Goal: Navigation & Orientation: Find specific page/section

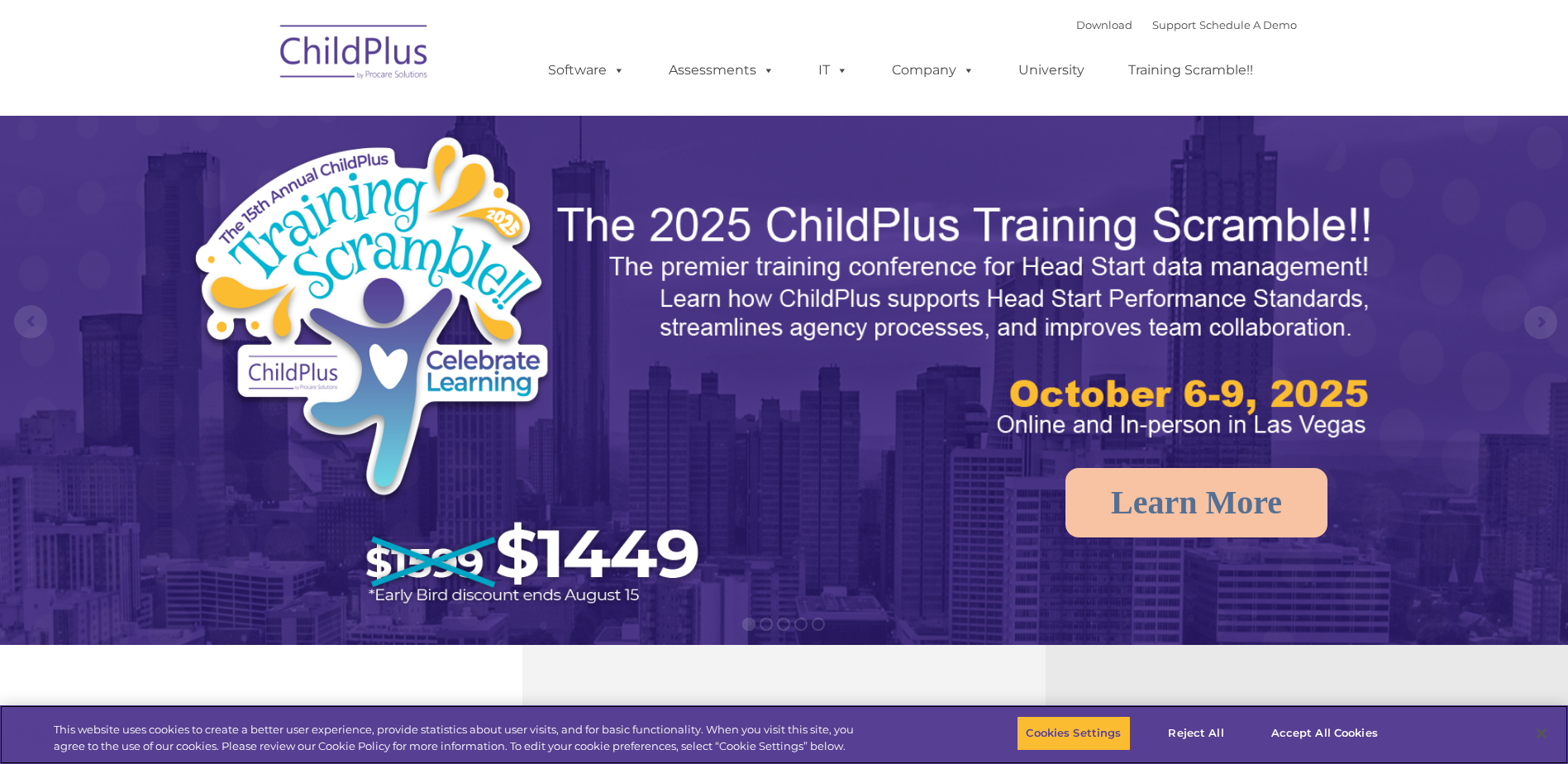
select select "MEDIUM"
click at [581, 84] on link "Software" at bounding box center [586, 70] width 110 height 33
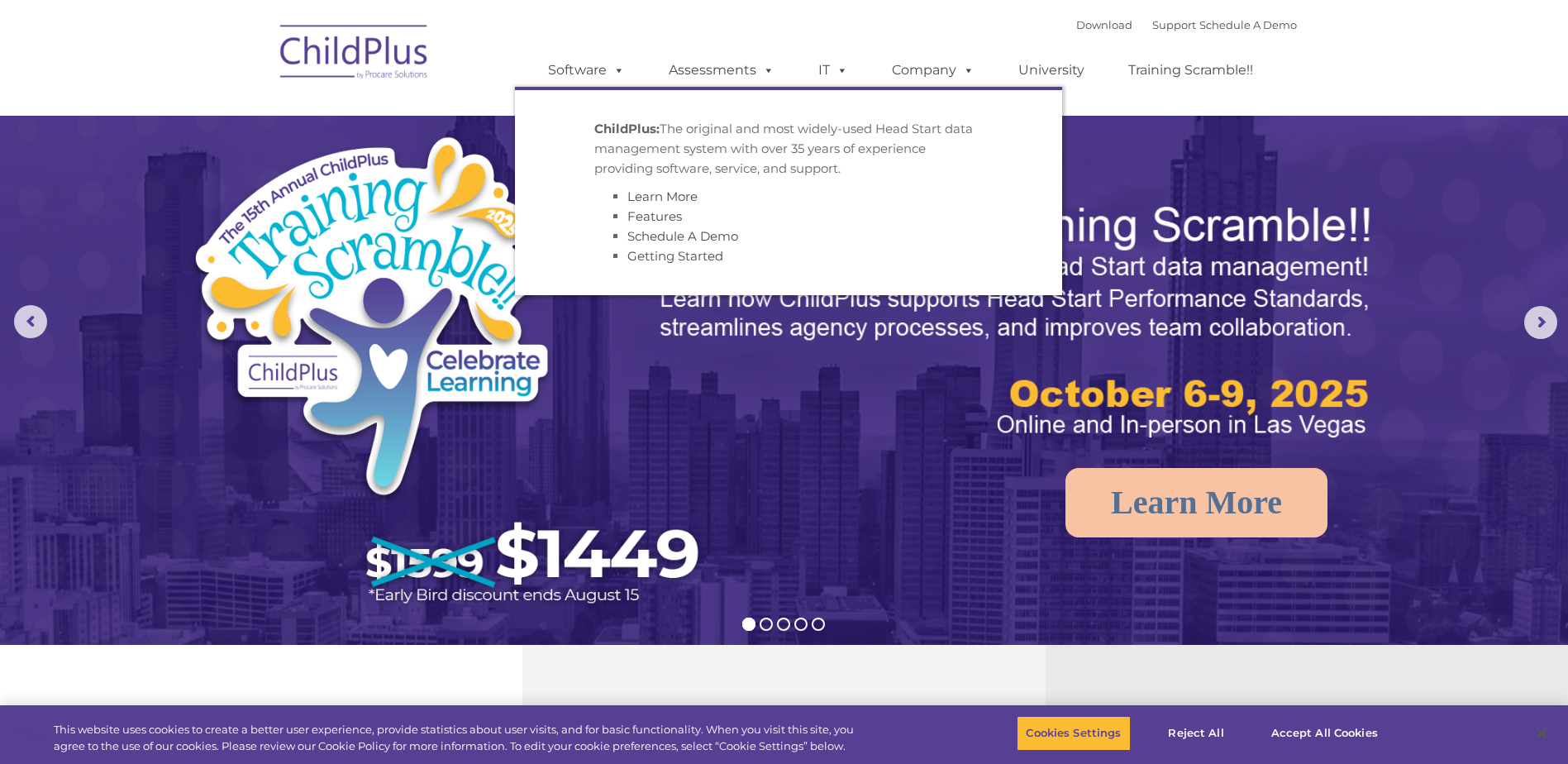
click at [649, 122] on strong "ChildPlus:" at bounding box center [627, 129] width 65 height 15
click at [749, 64] on link "Assessments" at bounding box center [722, 70] width 139 height 33
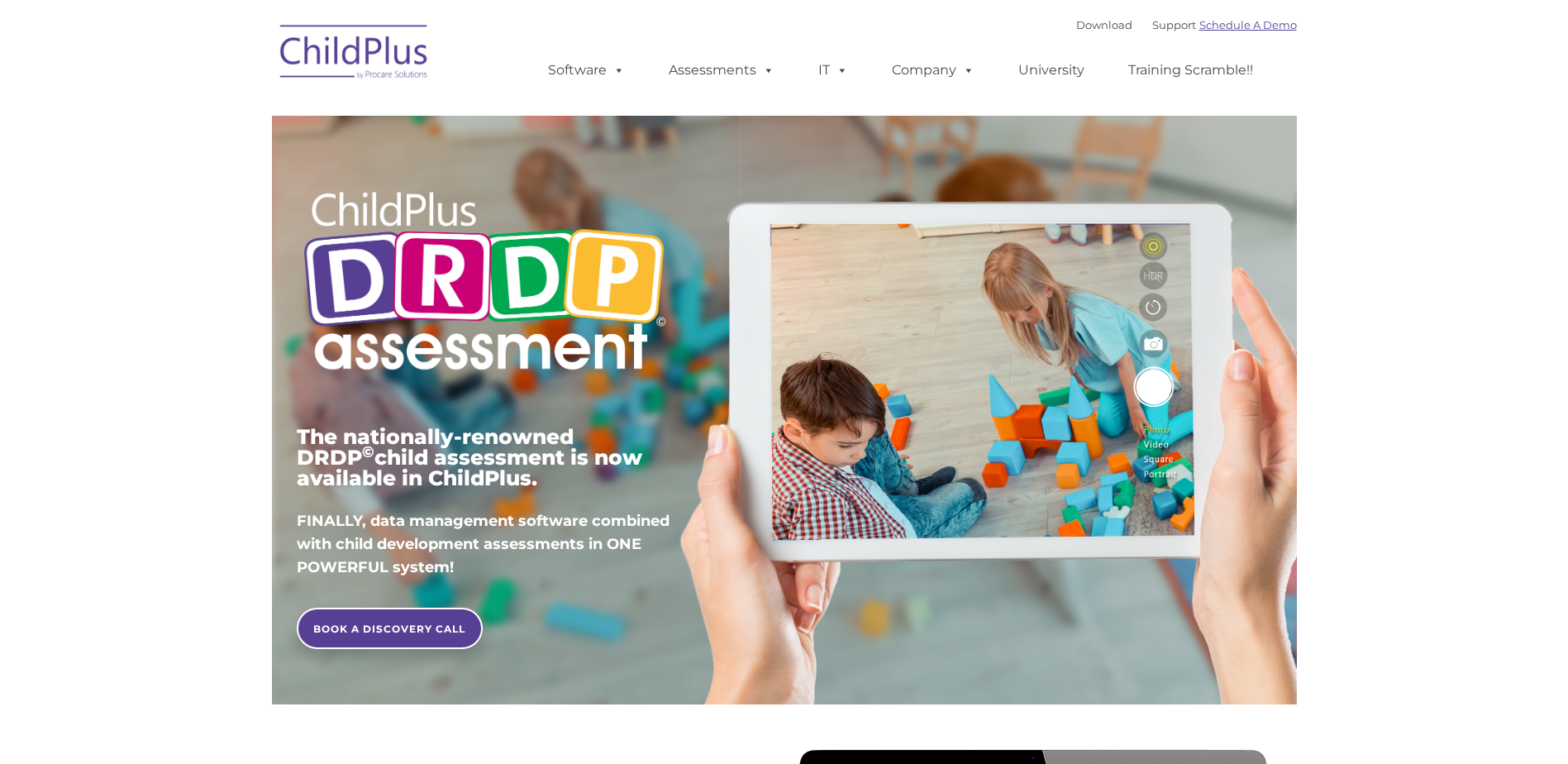
type input ""
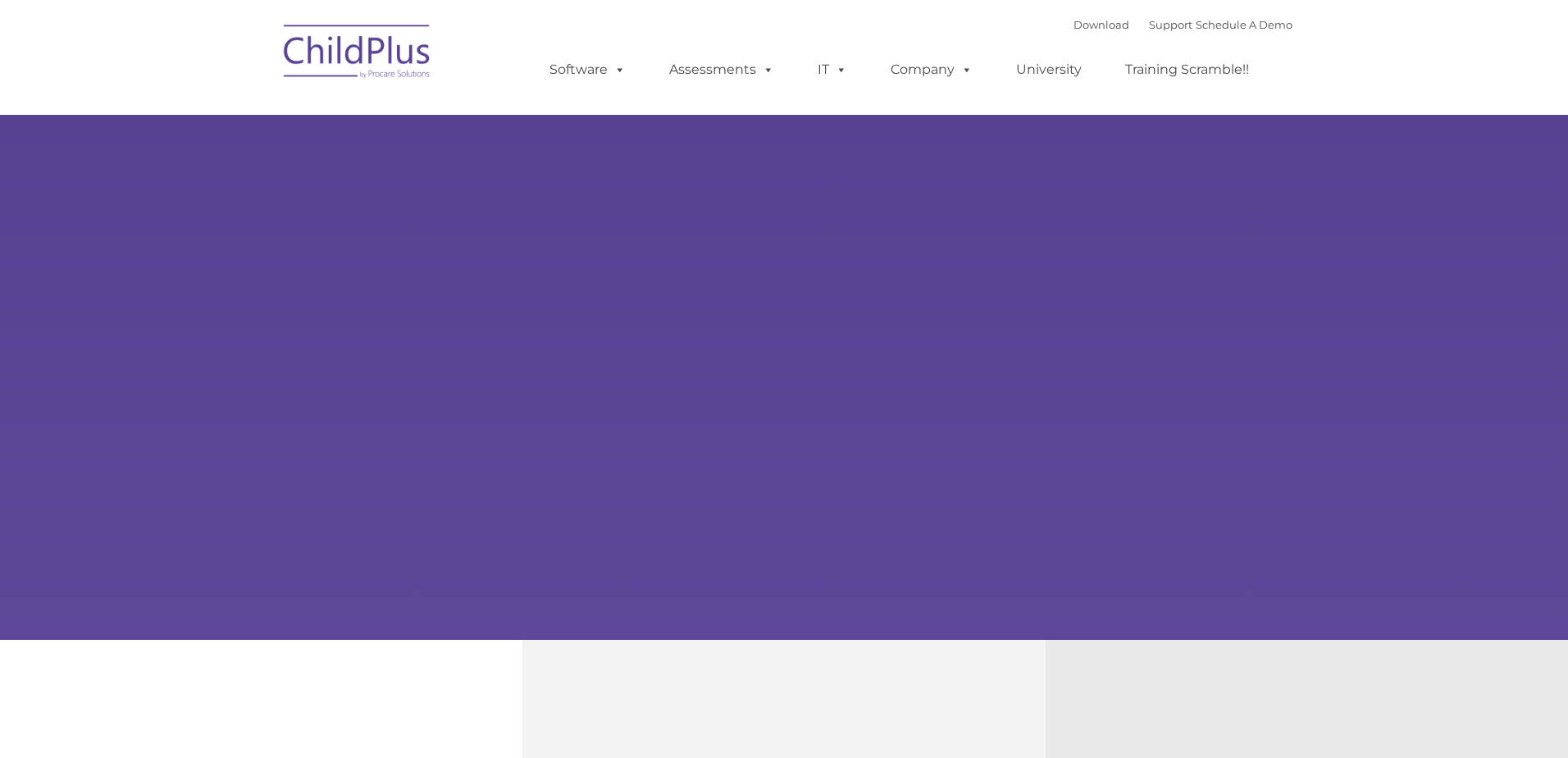
type input ""
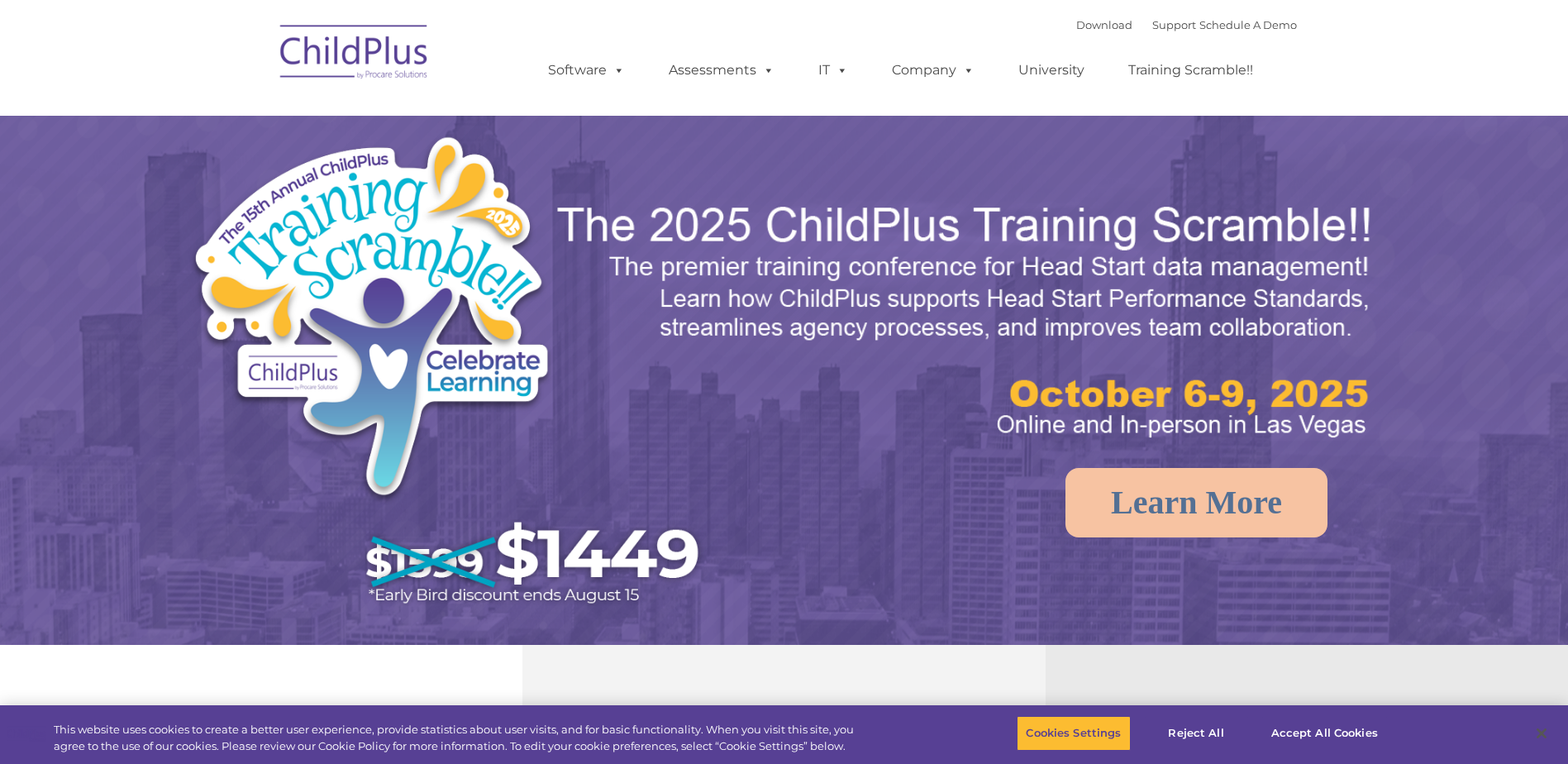
select select "MEDIUM"
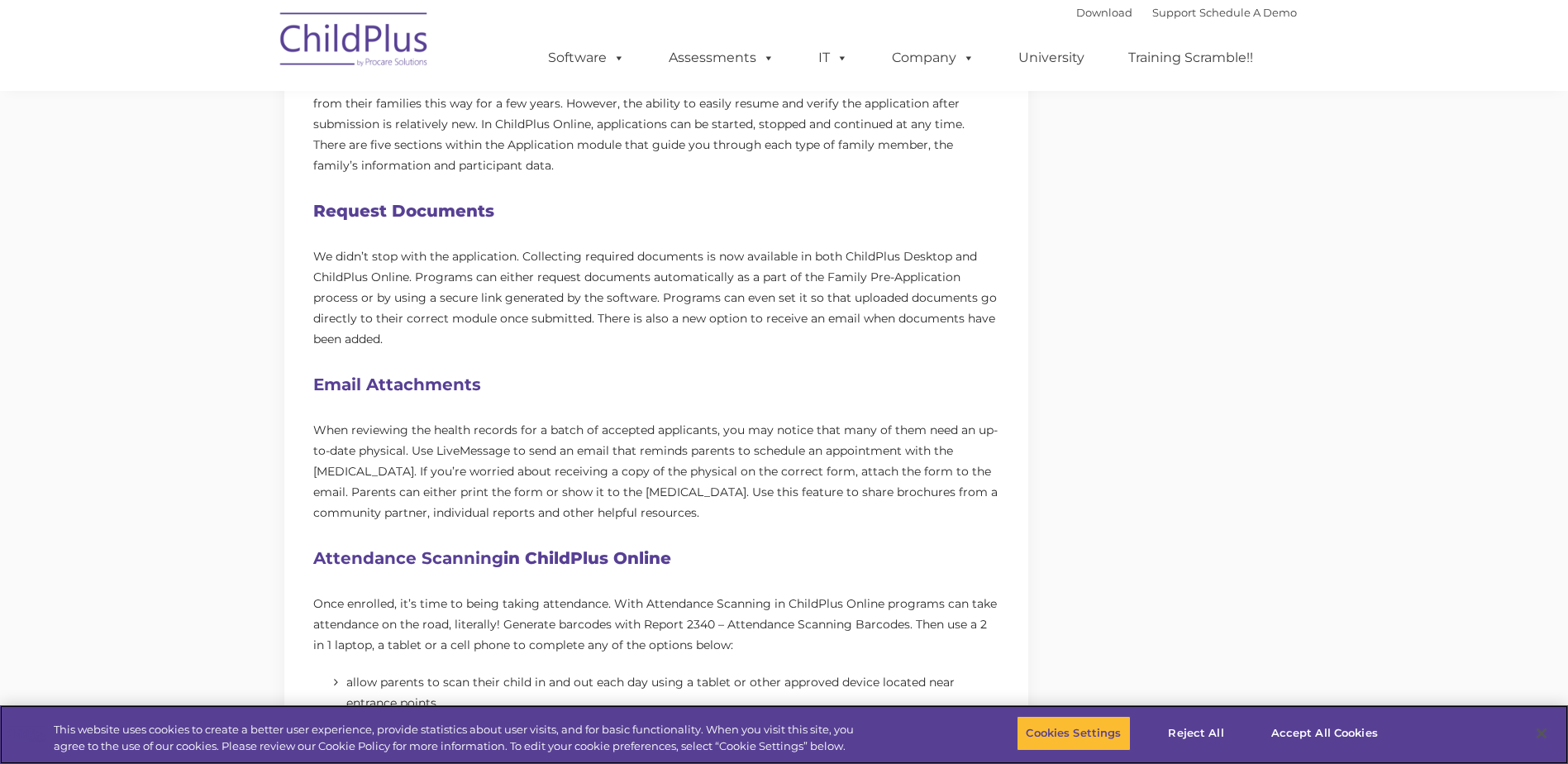
scroll to position [914, 0]
